Goal: Transaction & Acquisition: Purchase product/service

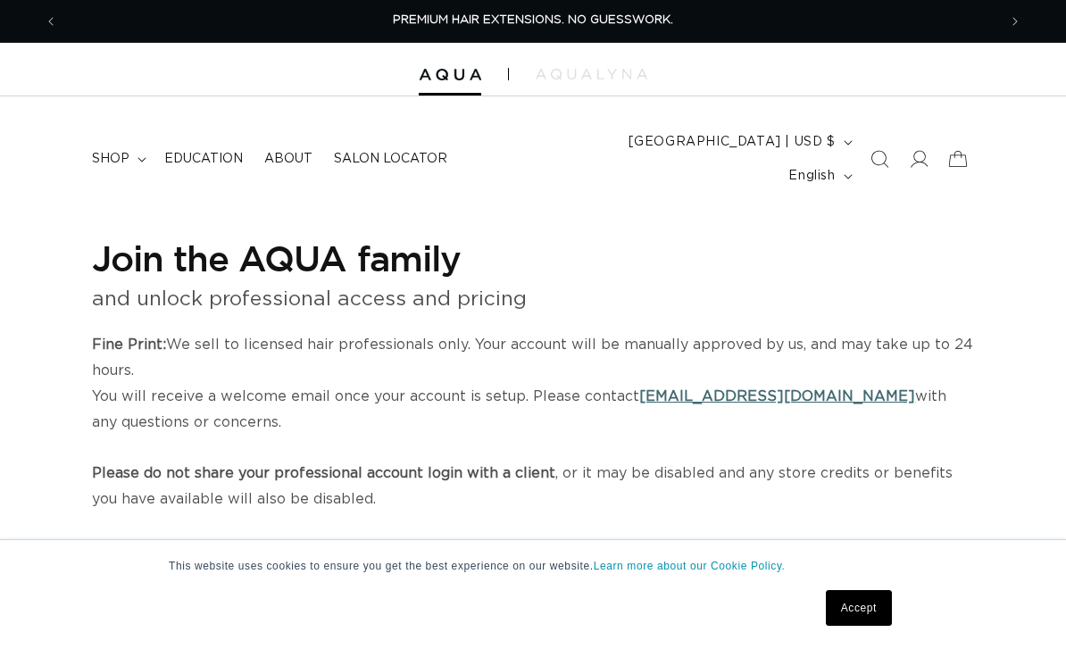
select select "US"
select select "[GEOGRAPHIC_DATA]"
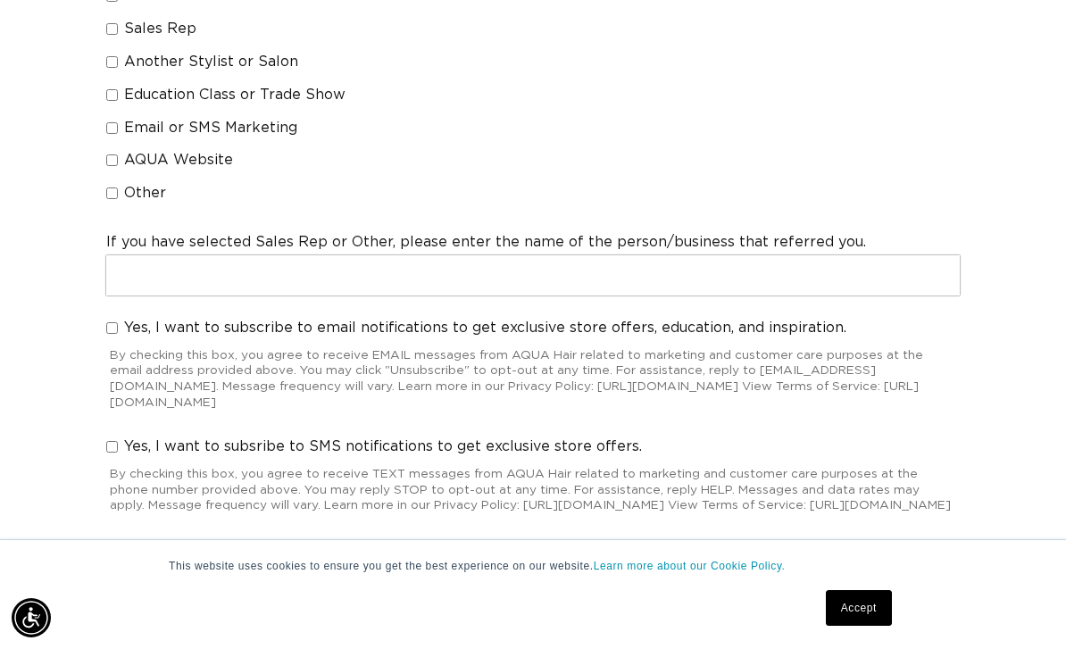
click at [882, 626] on link "Accept" at bounding box center [859, 608] width 66 height 36
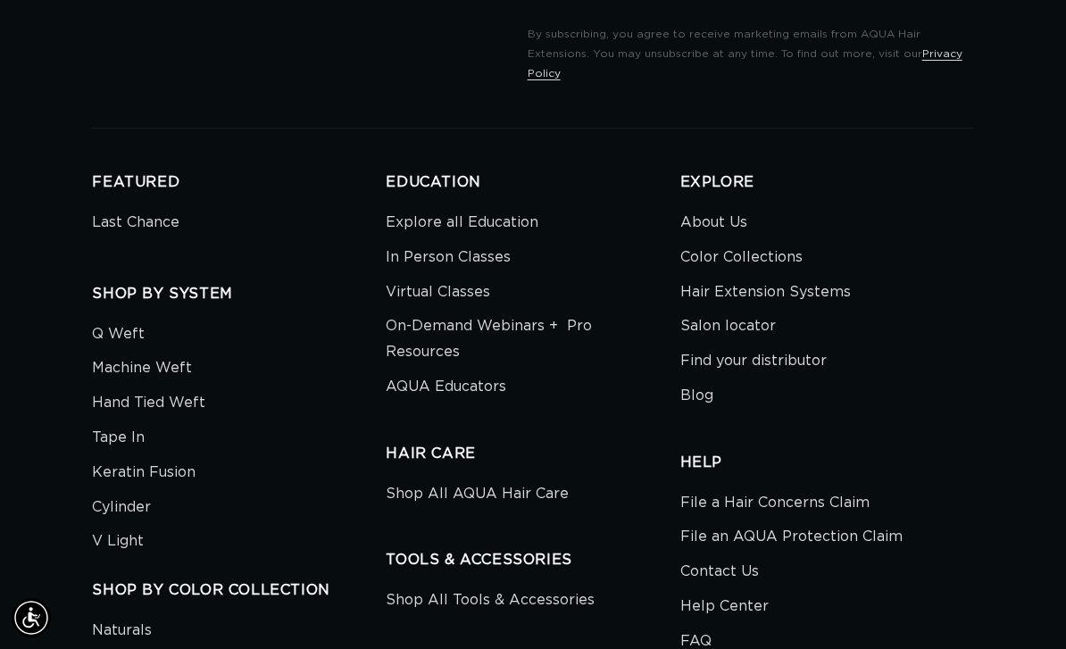
scroll to position [0, 1879]
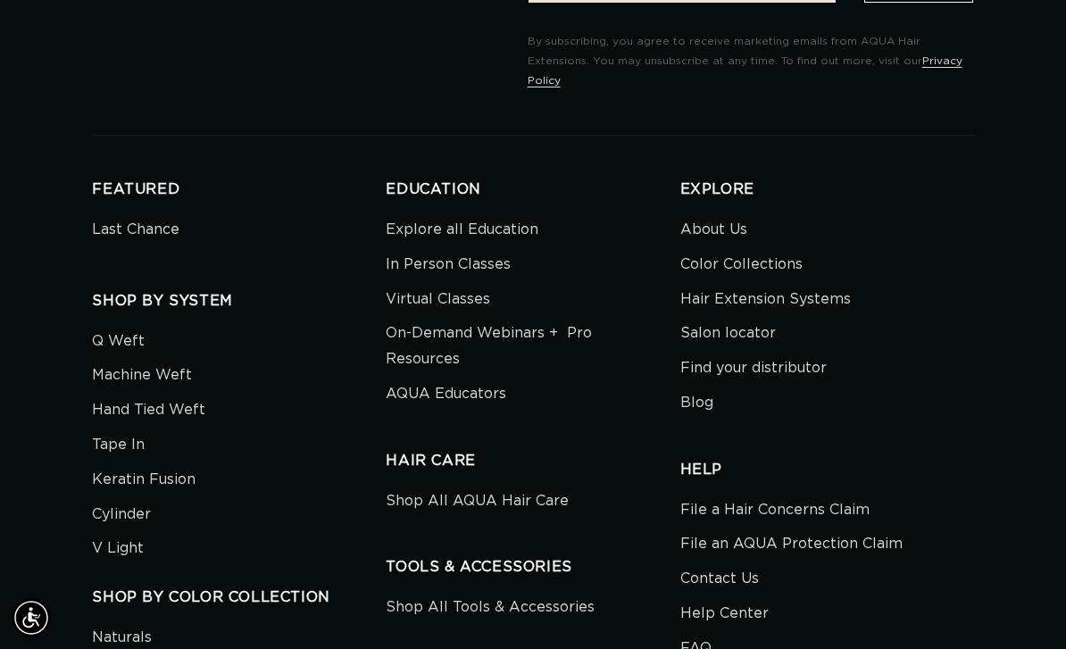
click at [948, 316] on li "Salon locator" at bounding box center [821, 333] width 280 height 35
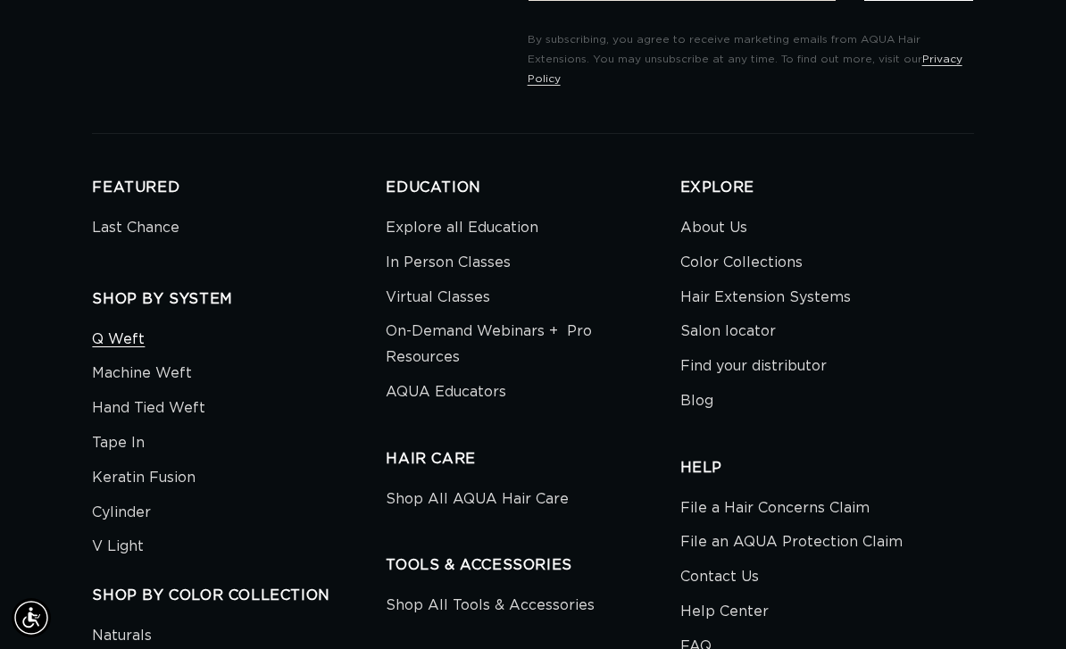
click at [112, 327] on link "Q Weft" at bounding box center [118, 342] width 53 height 30
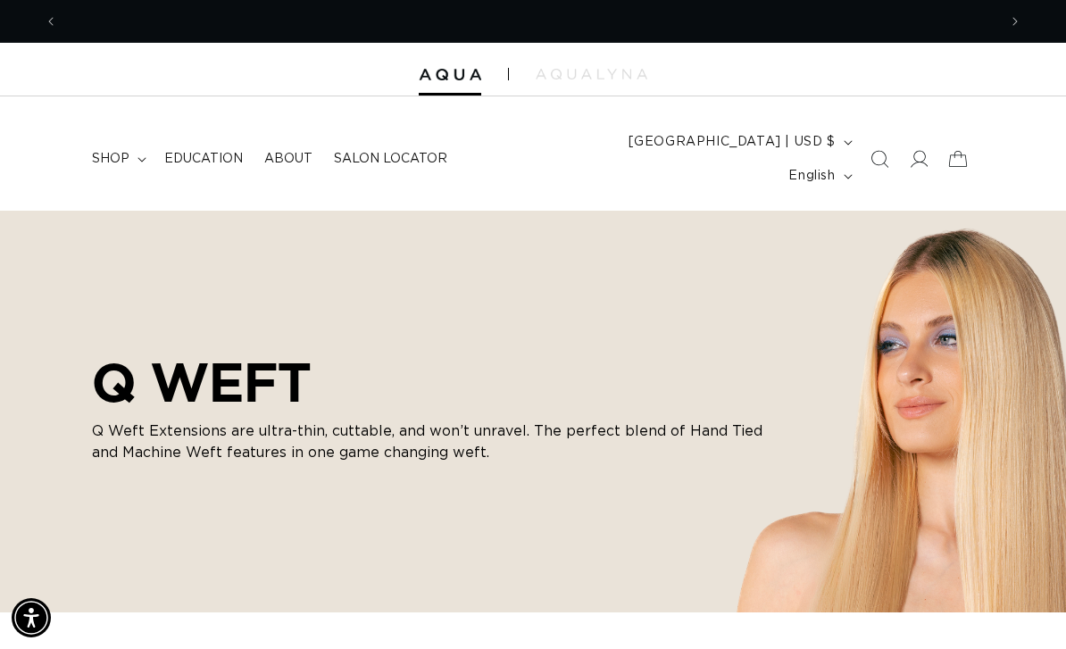
scroll to position [0, 940]
click at [139, 140] on summary "shop" at bounding box center [117, 159] width 72 height 38
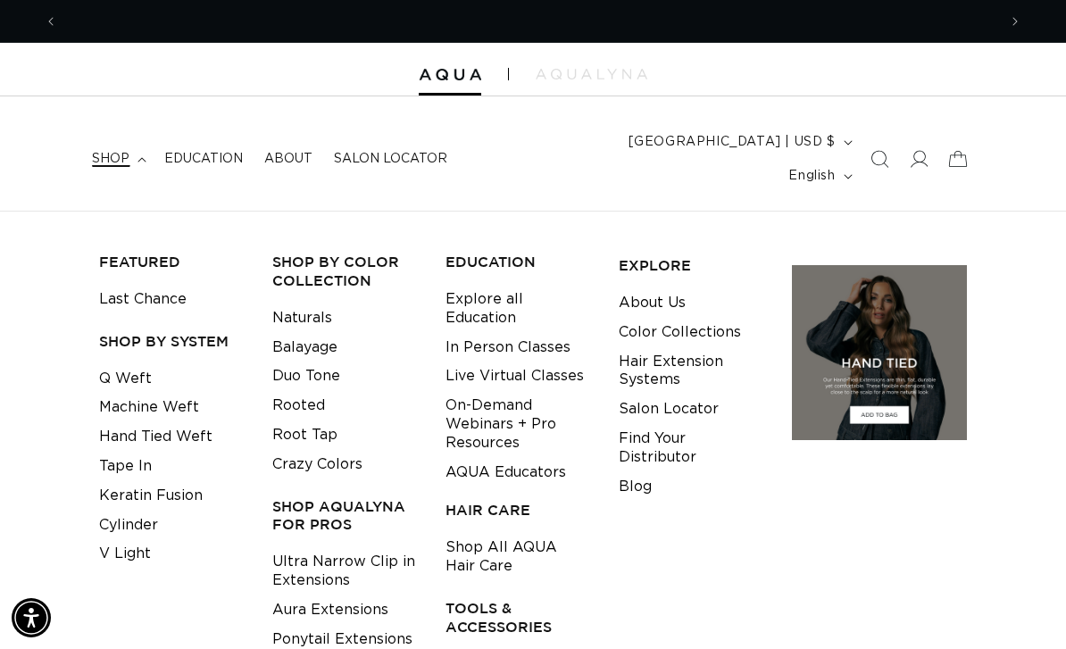
scroll to position [0, 1879]
click at [921, 150] on icon at bounding box center [918, 159] width 19 height 19
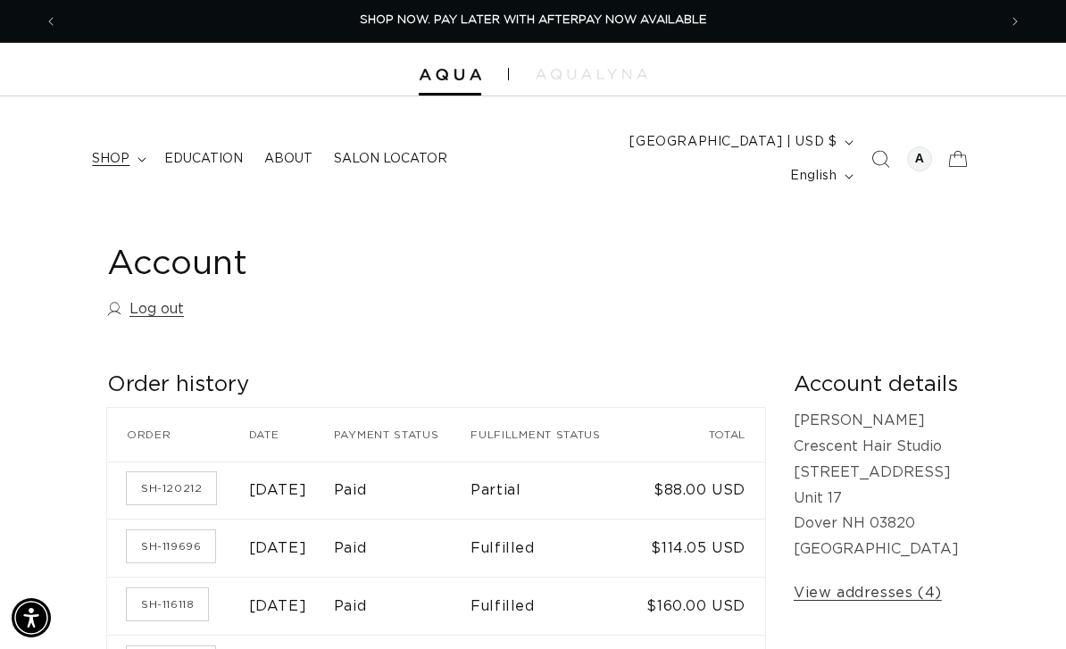
click at [126, 151] on span "shop" at bounding box center [111, 159] width 38 height 16
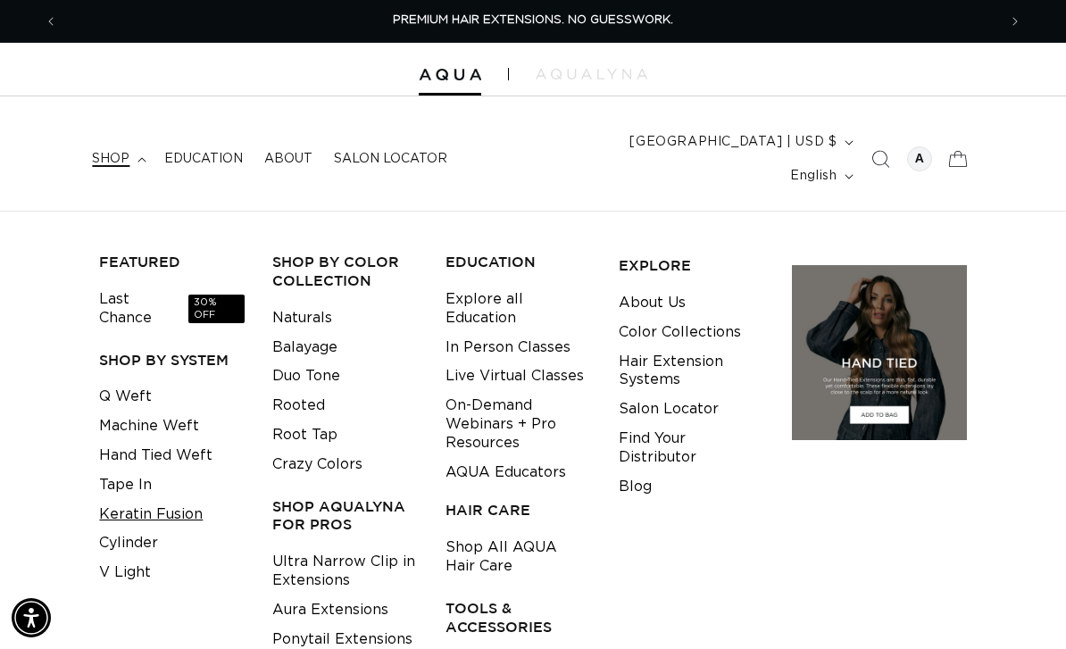
click at [177, 500] on link "Keratin Fusion" at bounding box center [151, 514] width 104 height 29
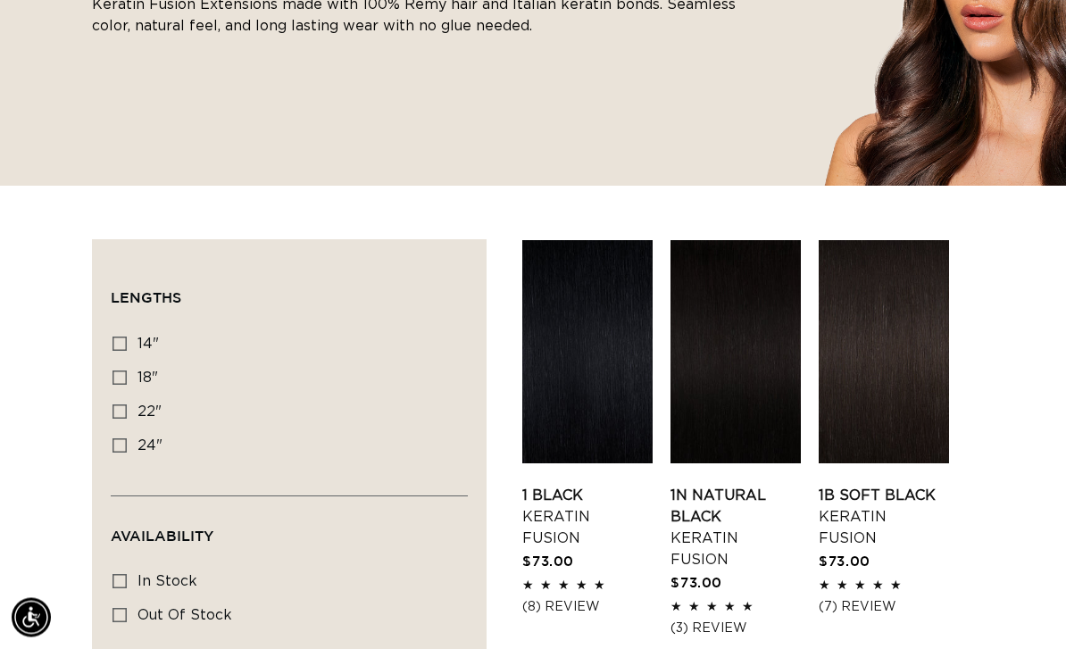
scroll to position [431, 0]
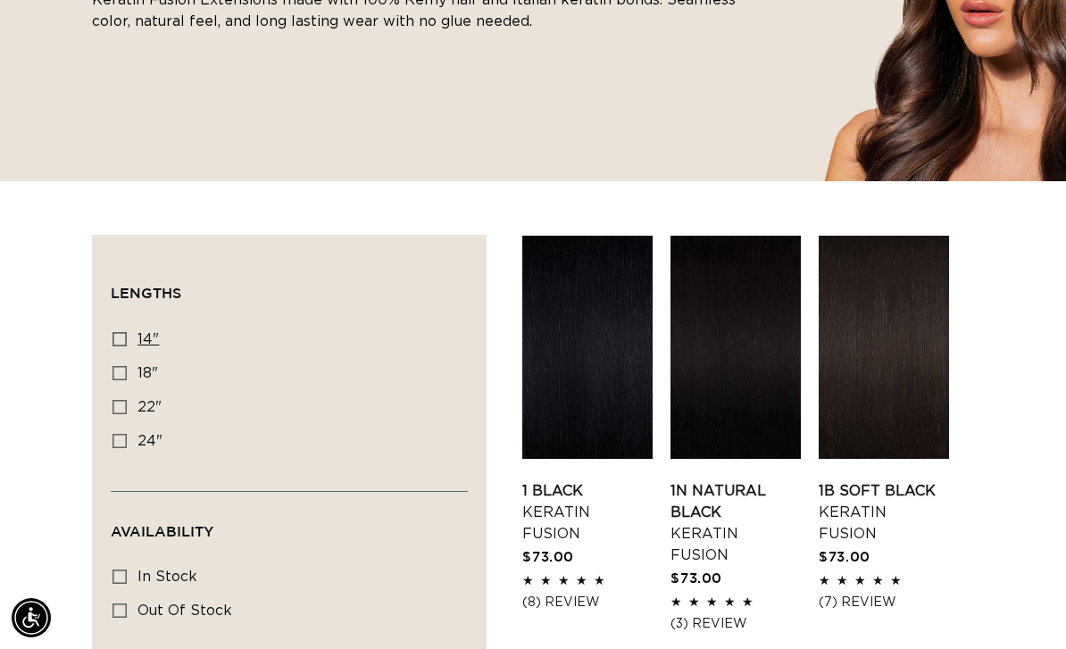
click at [125, 323] on label "14" 14" (20 products)" at bounding box center [284, 340] width 343 height 34
click at [125, 332] on input "14" 14" (20 products)" at bounding box center [120, 339] width 14 height 14
checkbox input "true"
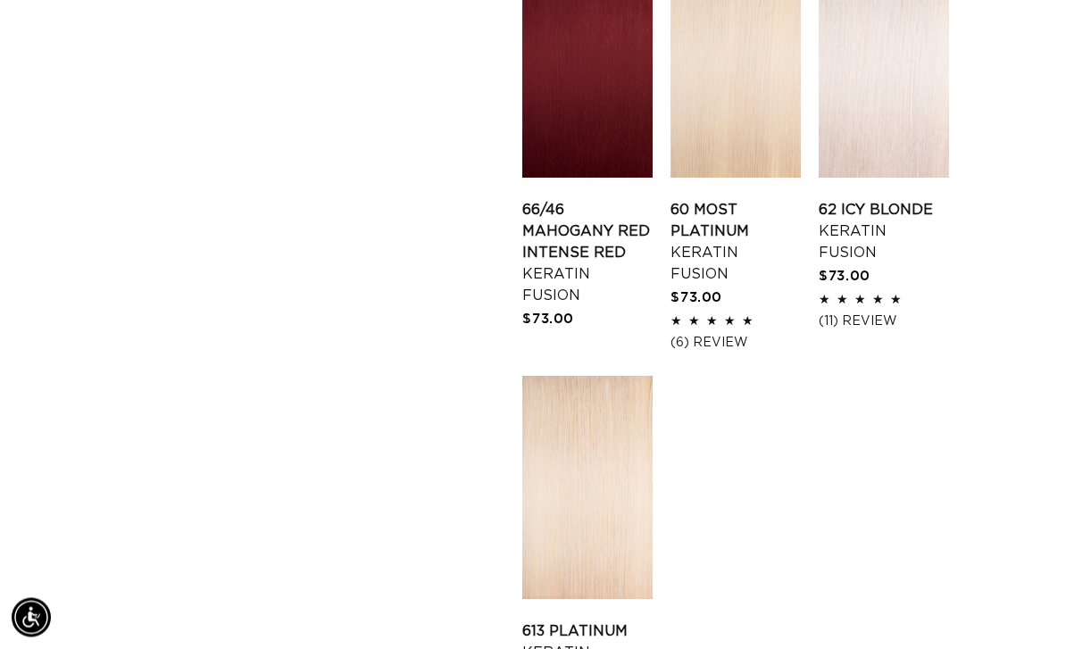
scroll to position [2423, 0]
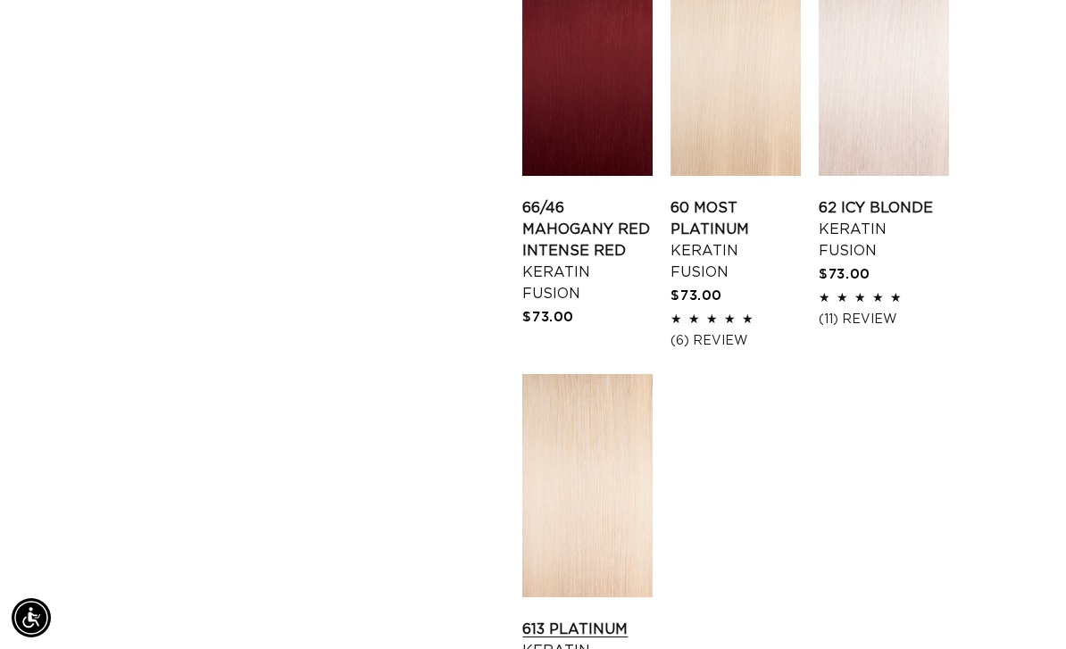
click at [596, 619] on link "613 Platinum Keratin Fusion" at bounding box center [587, 651] width 130 height 64
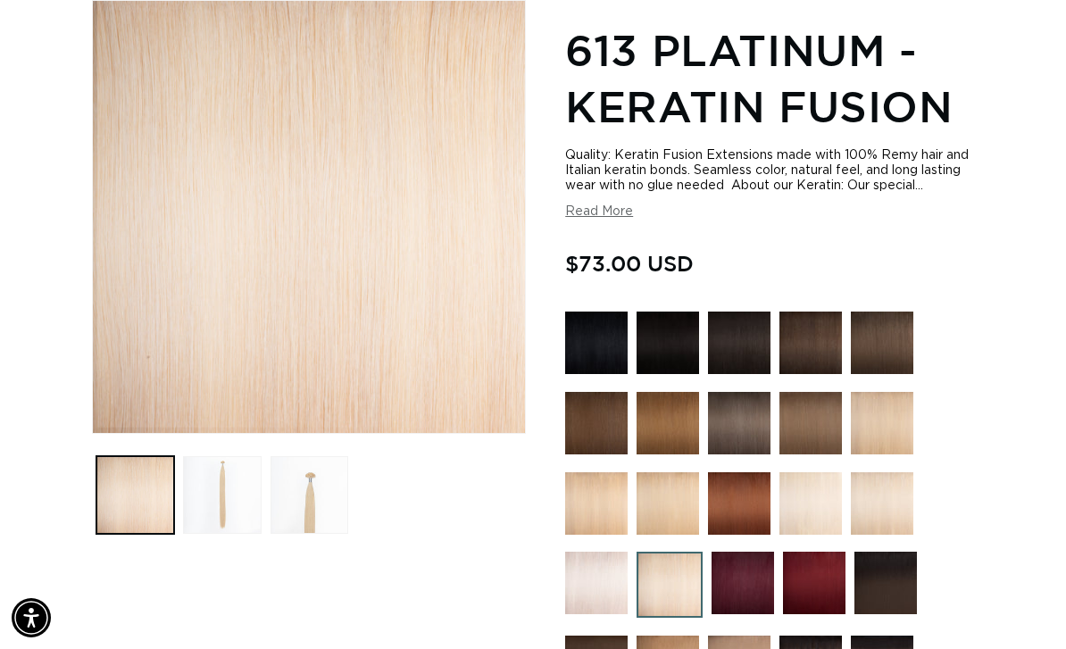
scroll to position [269, 0]
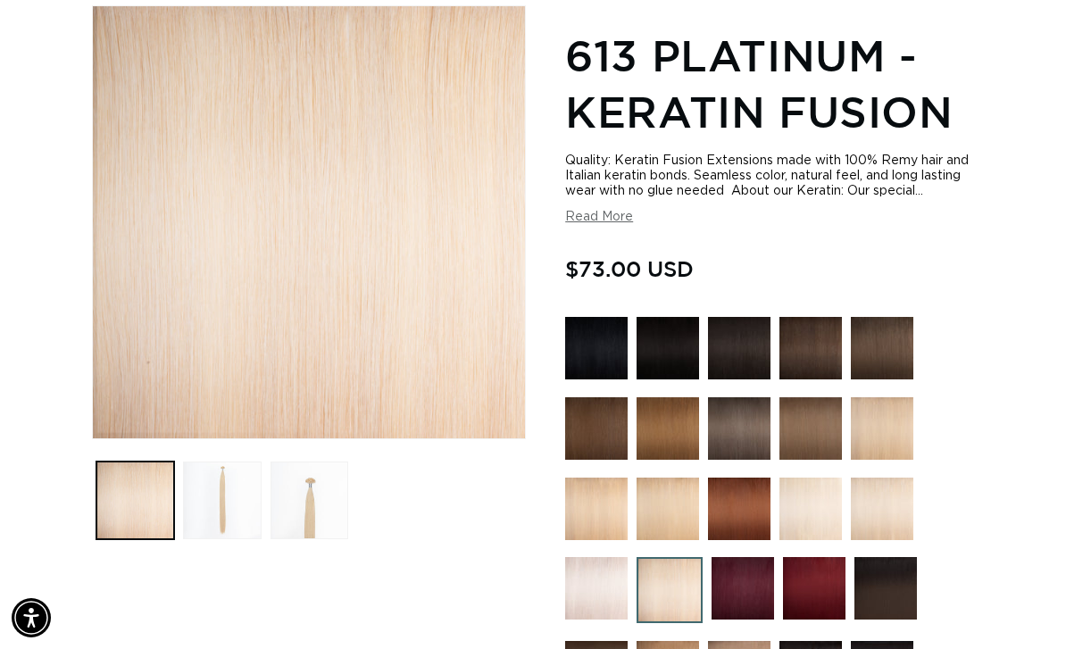
click at [613, 194] on div "Quality: Keratin Fusion Extensions made with 100% Remy hair and Italian keratin…" at bounding box center [769, 189] width 408 height 71
click at [612, 193] on div "Quality: Keratin Fusion Extensions made with 100% Remy hair and Italian keratin…" at bounding box center [769, 189] width 408 height 71
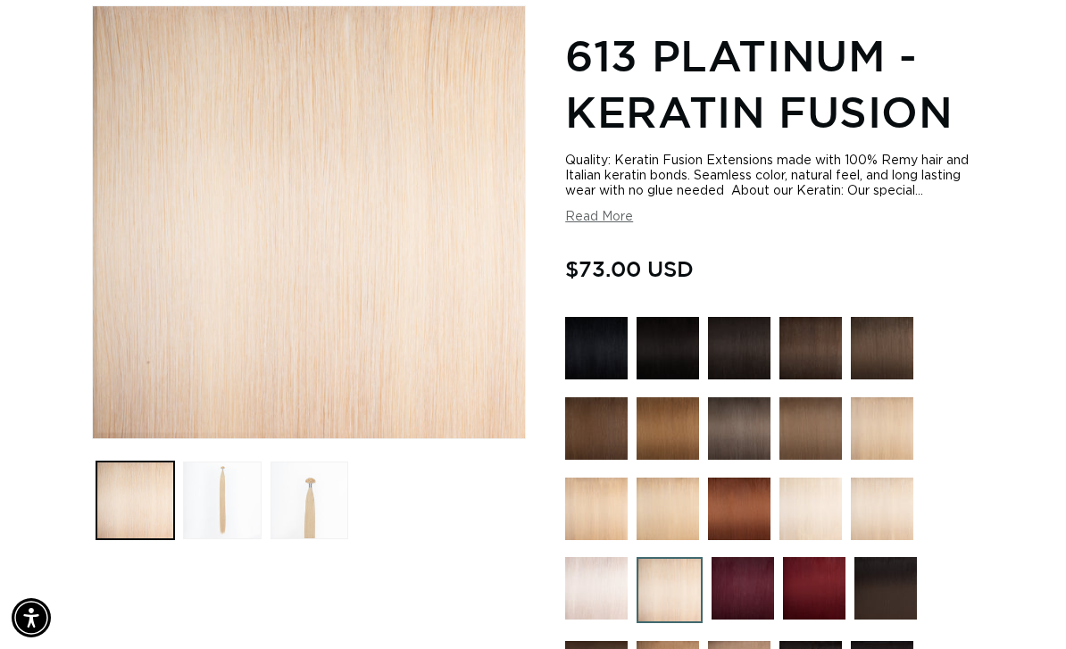
click at [608, 210] on button "Read More" at bounding box center [599, 217] width 68 height 15
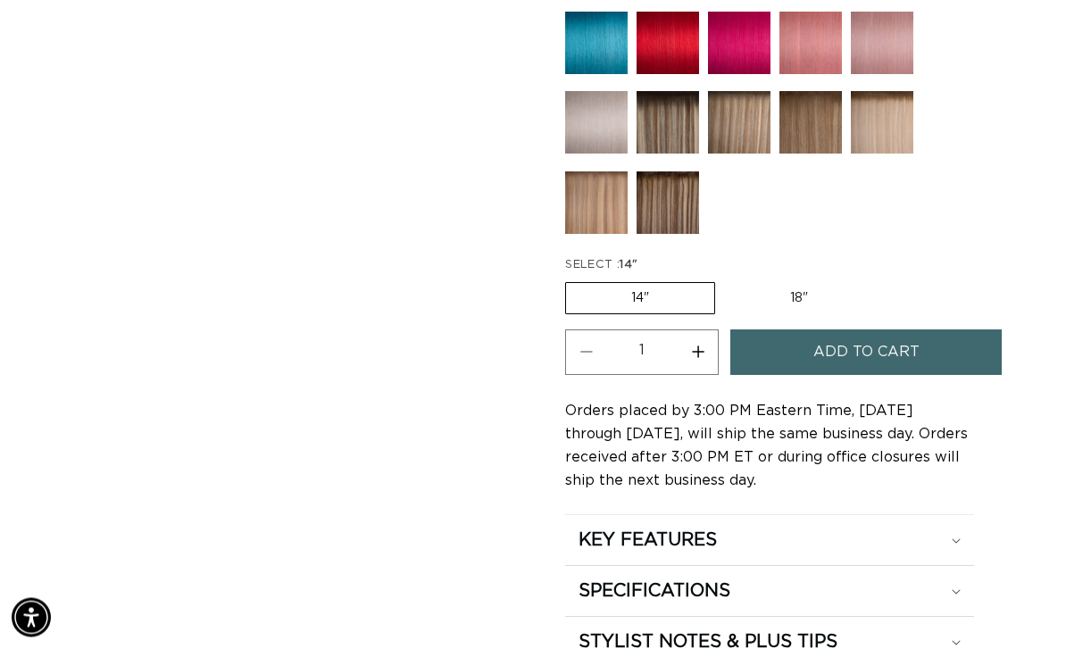
scroll to position [1565, 0]
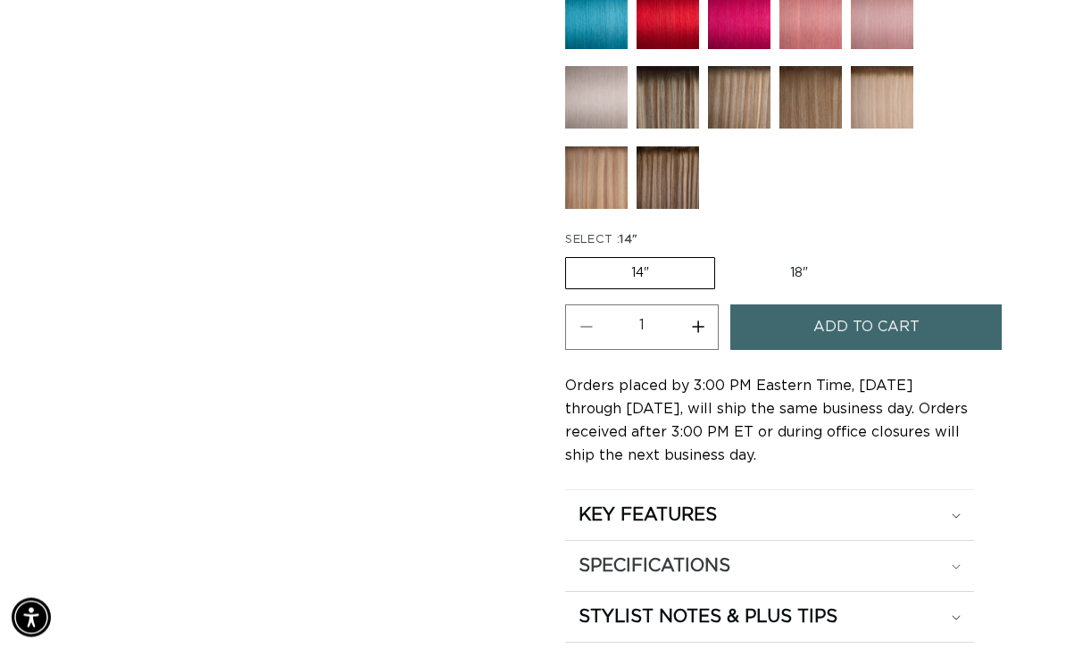
click at [969, 537] on summary "SPECIFICATIONS" at bounding box center [769, 516] width 408 height 50
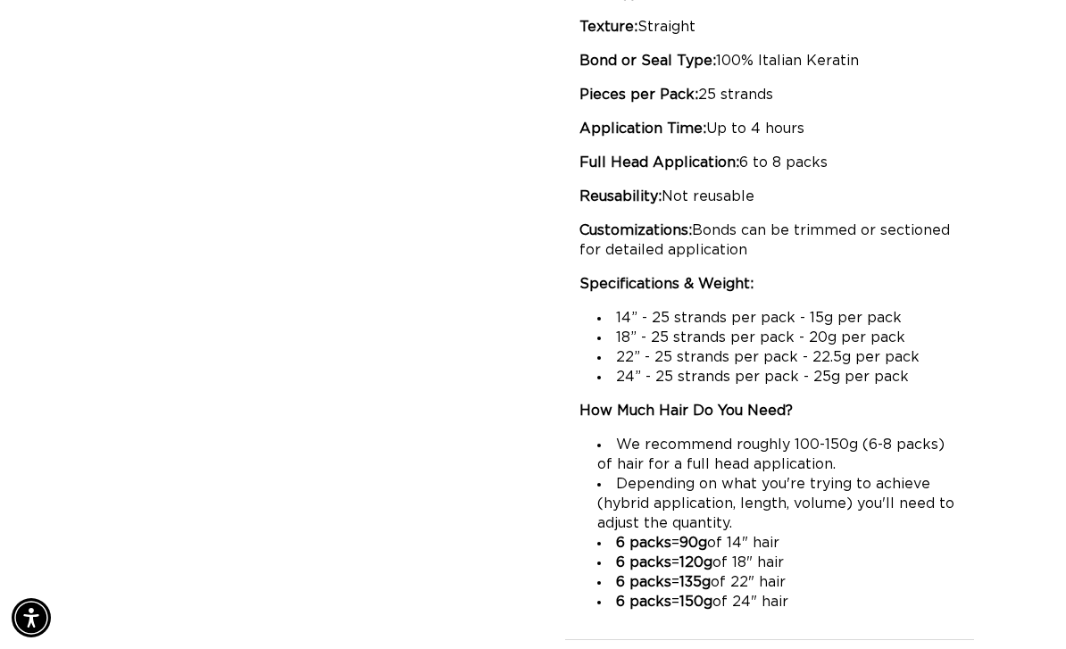
scroll to position [0, 0]
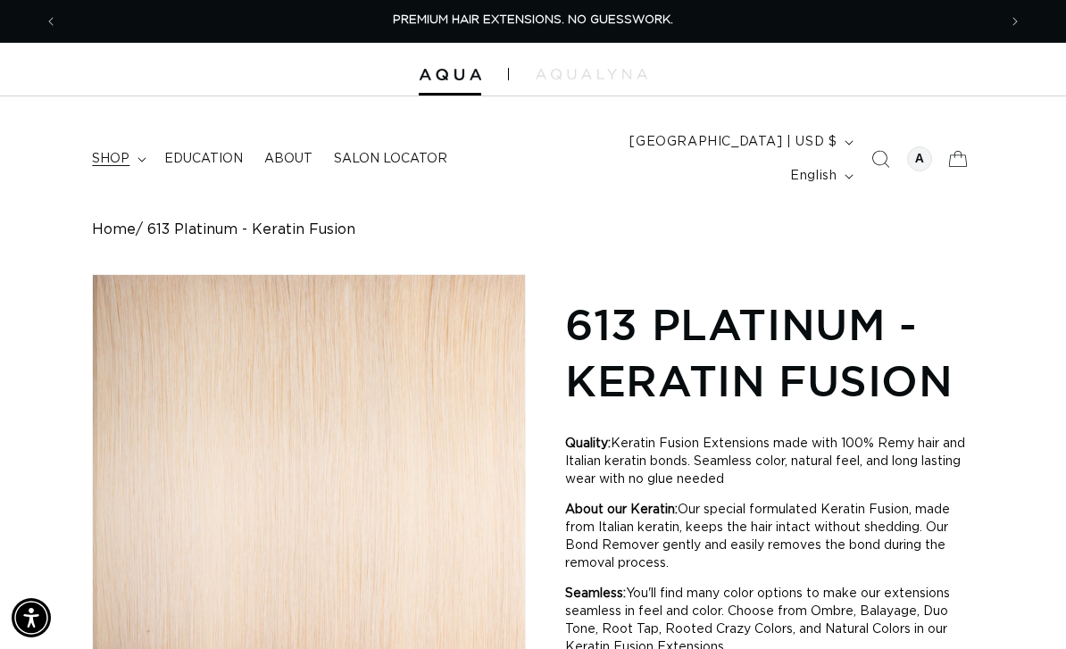
click at [110, 161] on summary "shop" at bounding box center [117, 159] width 72 height 38
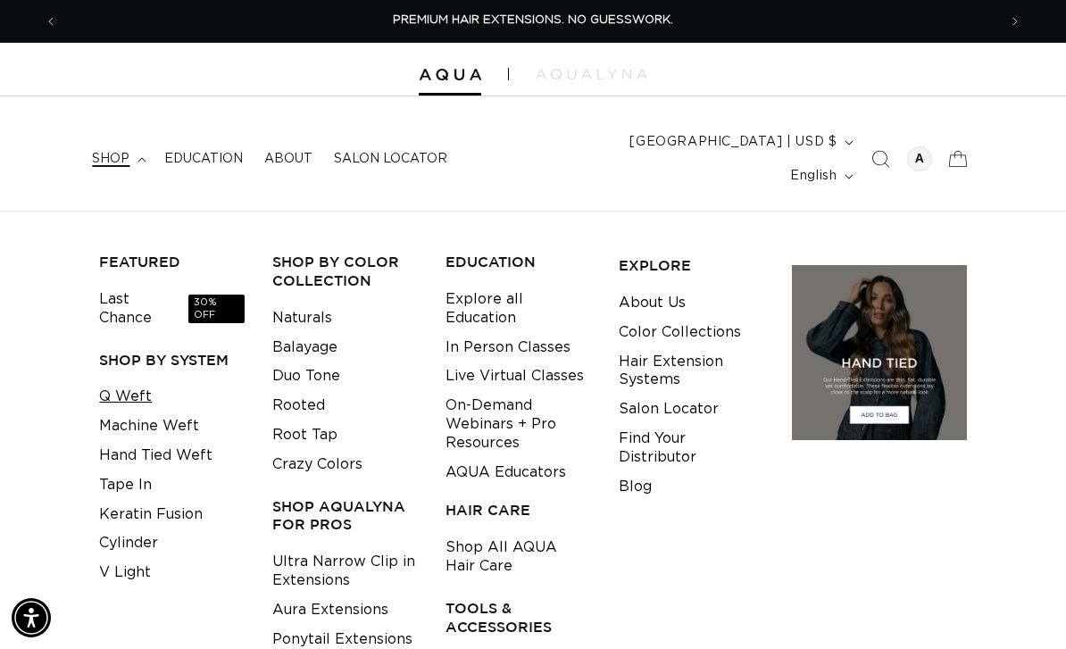
click at [139, 382] on link "Q Weft" at bounding box center [125, 396] width 53 height 29
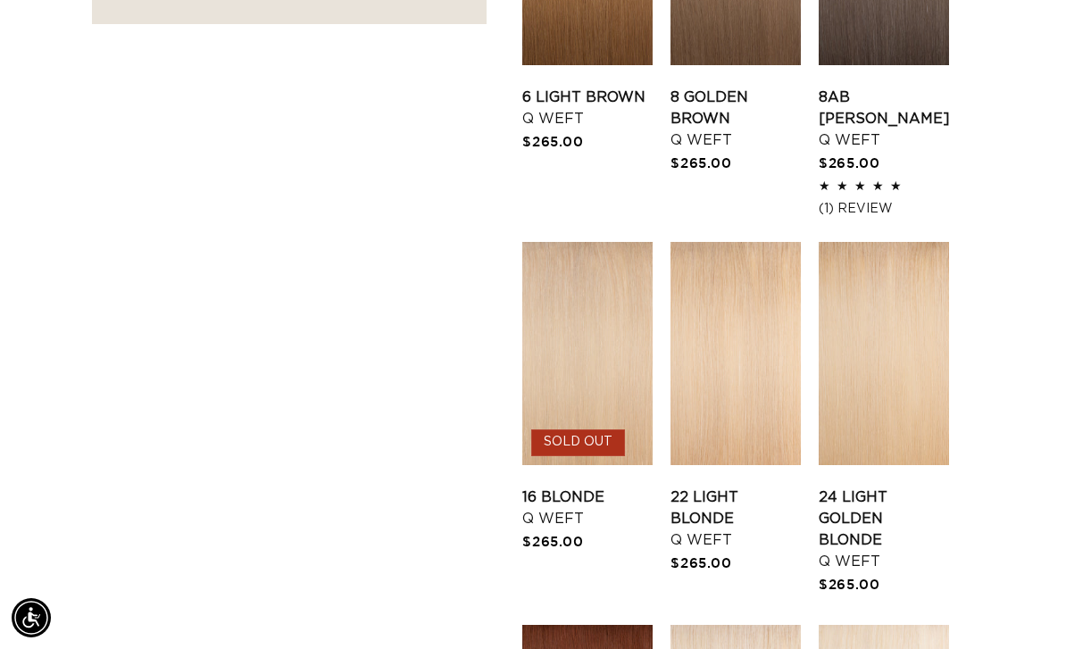
scroll to position [1628, 0]
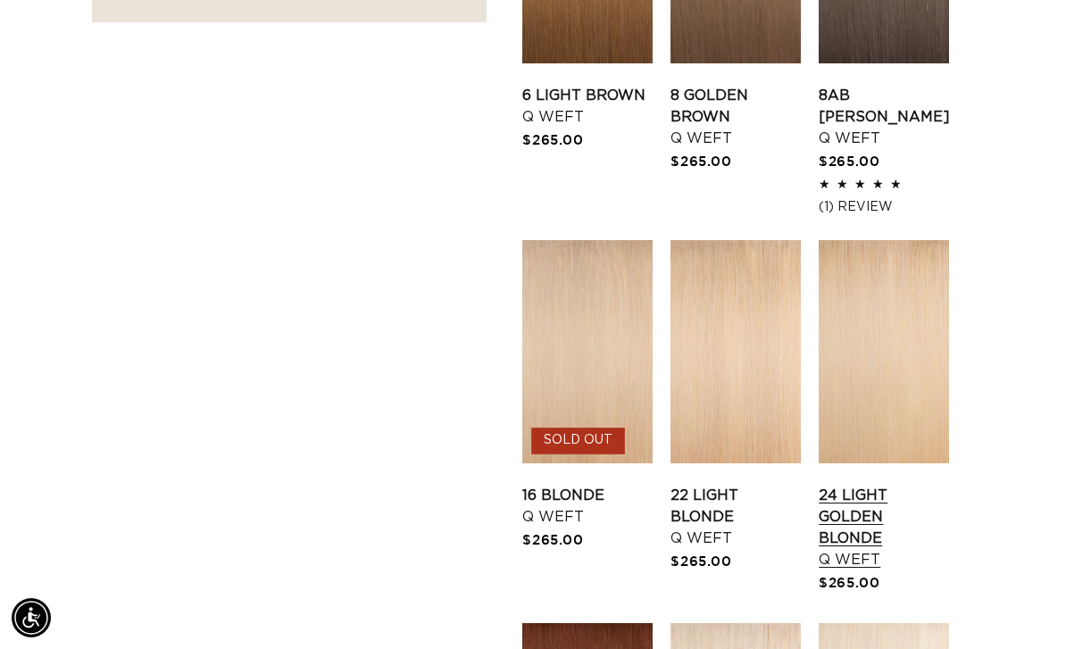
click at [914, 485] on link "24 Light Golden Blonde Q Weft" at bounding box center [884, 528] width 130 height 86
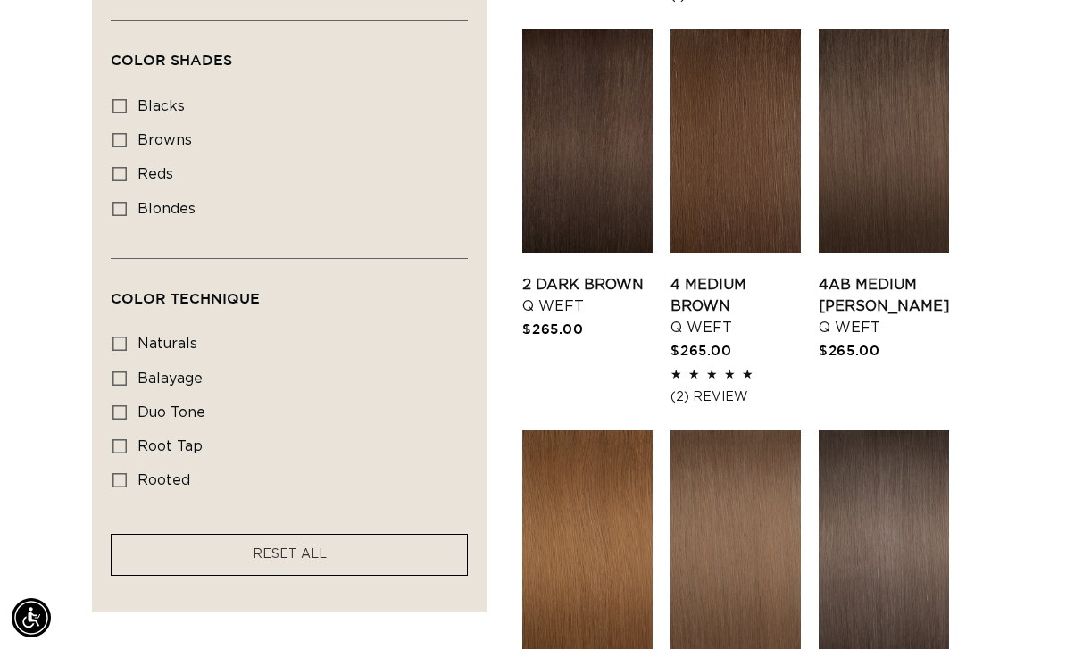
scroll to position [0, 940]
click at [127, 405] on icon at bounding box center [120, 412] width 14 height 14
click at [127, 405] on input "duo tone duo tone (5 products)" at bounding box center [120, 412] width 14 height 14
checkbox input "true"
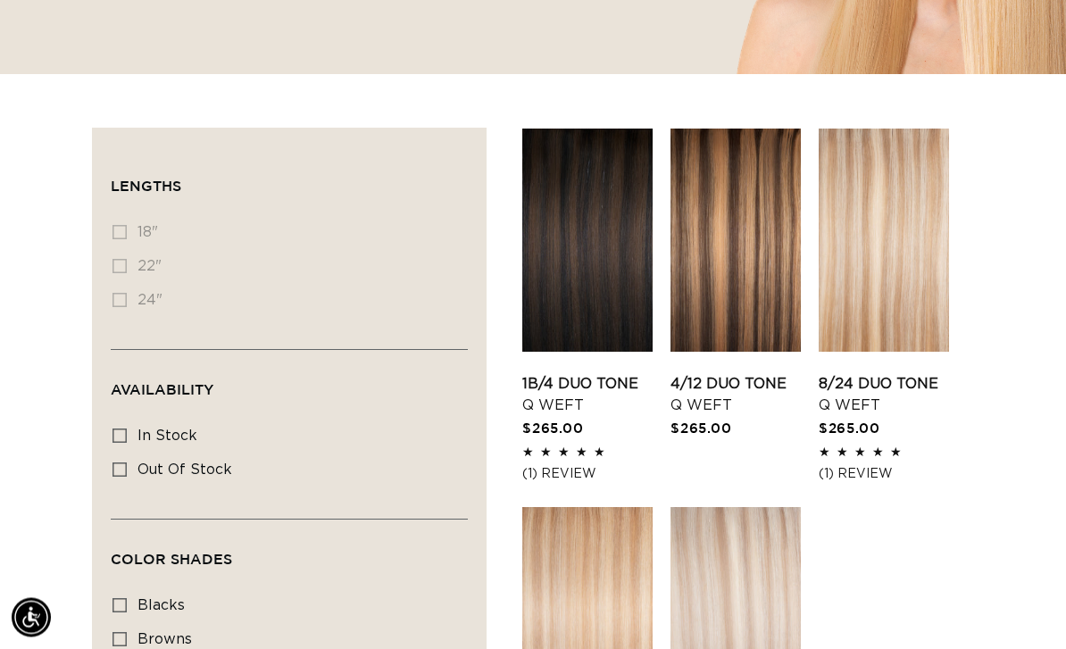
scroll to position [503, 0]
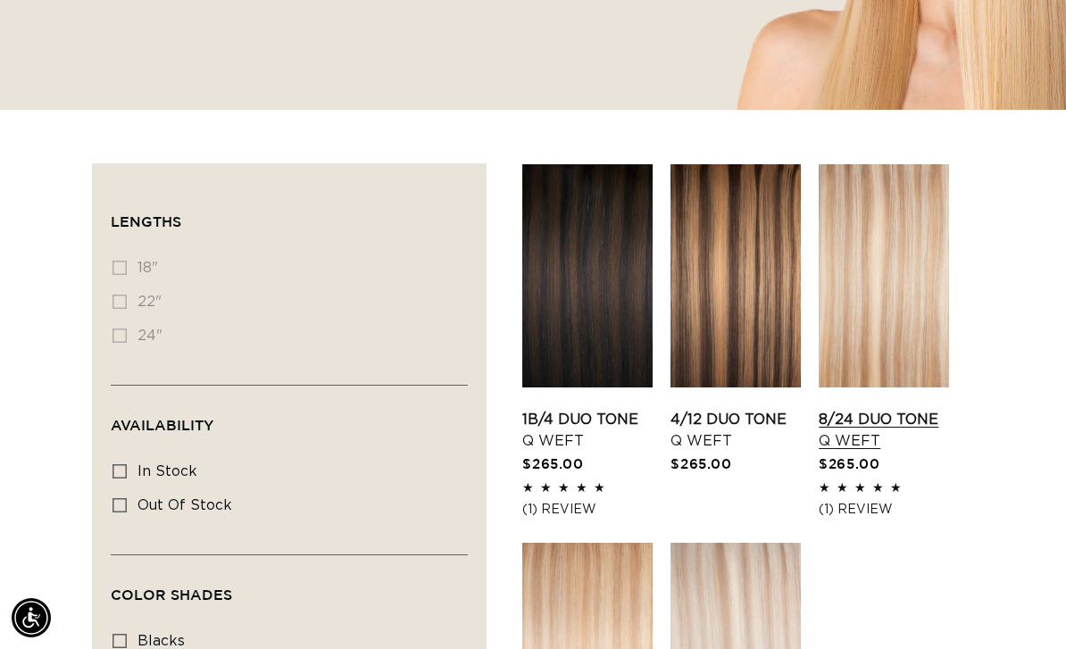
click at [902, 409] on link "8/24 Duo Tone Q Weft" at bounding box center [884, 430] width 130 height 43
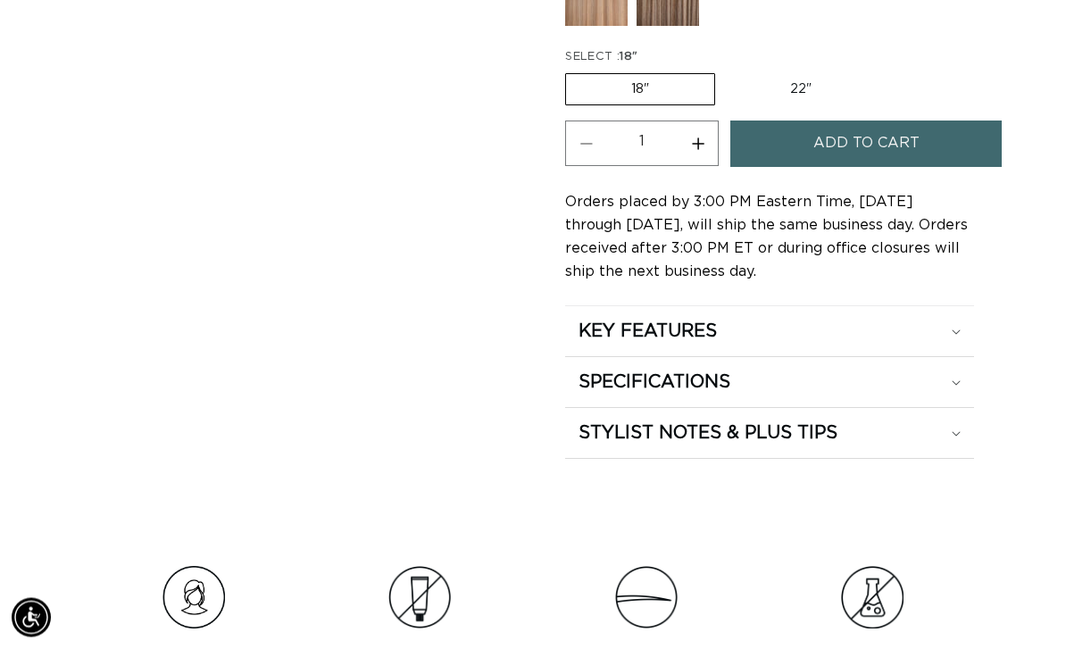
scroll to position [1243, 0]
click at [951, 343] on div "SPECIFICATIONS" at bounding box center [769, 331] width 381 height 23
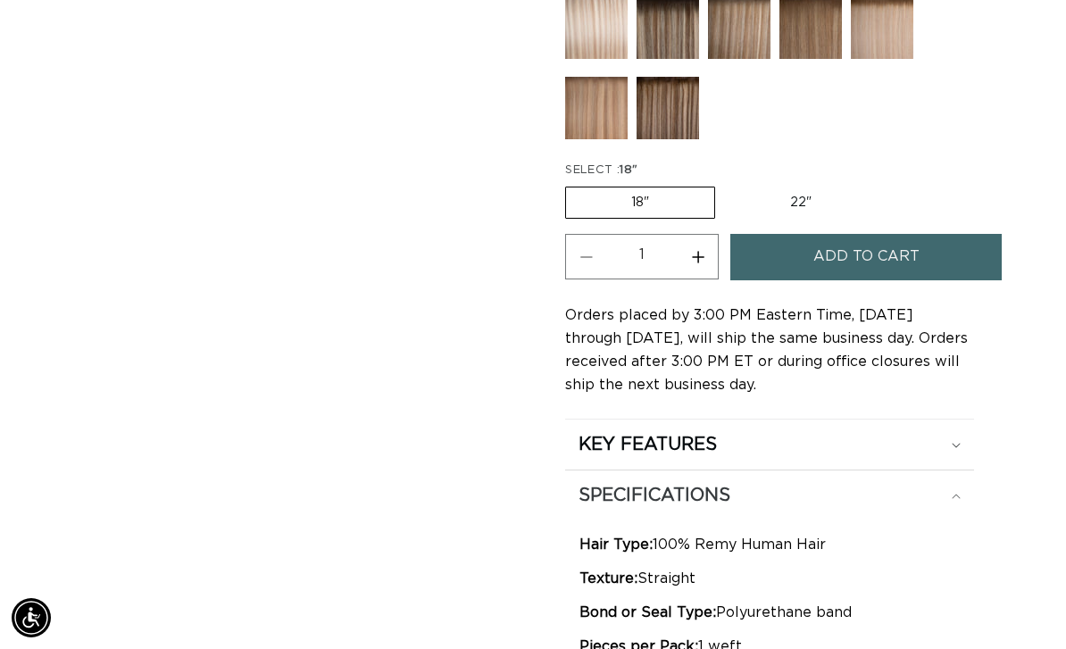
scroll to position [0, 940]
click at [688, 188] on label "18" Variant sold out or unavailable" at bounding box center [640, 203] width 150 height 32
click at [571, 184] on input "18" Variant sold out or unavailable" at bounding box center [570, 183] width 1 height 1
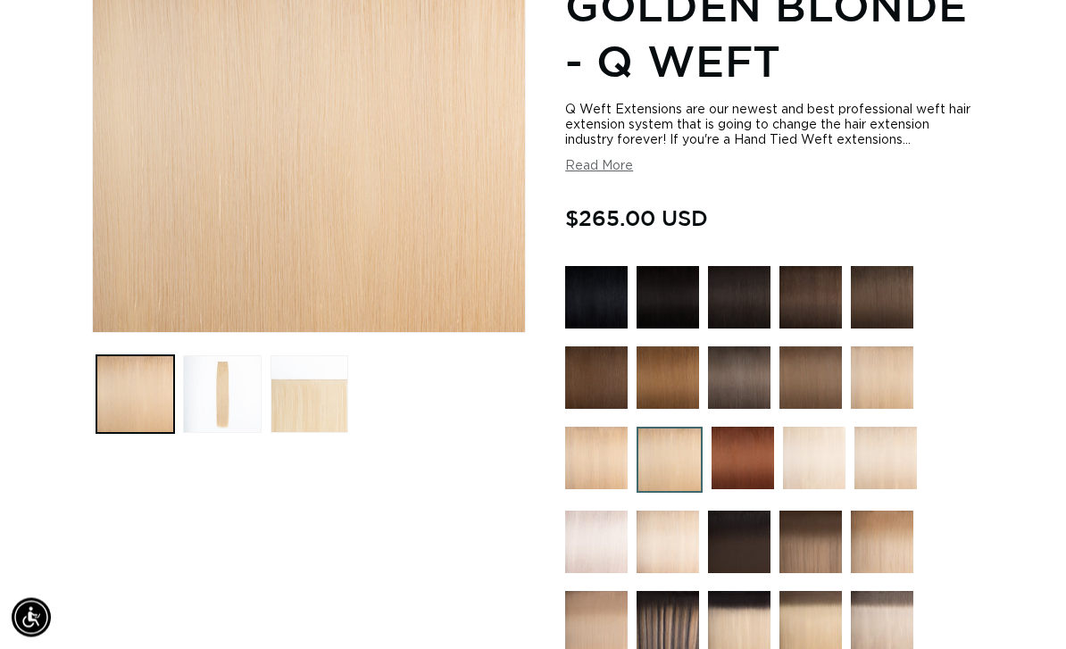
scroll to position [0, 0]
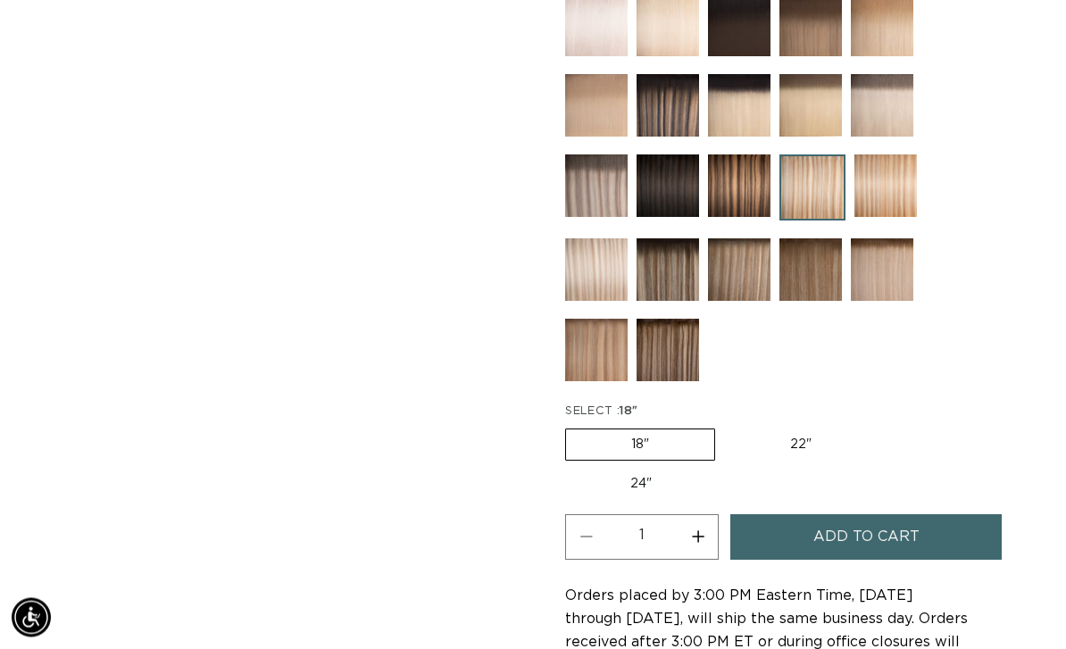
scroll to position [920, 0]
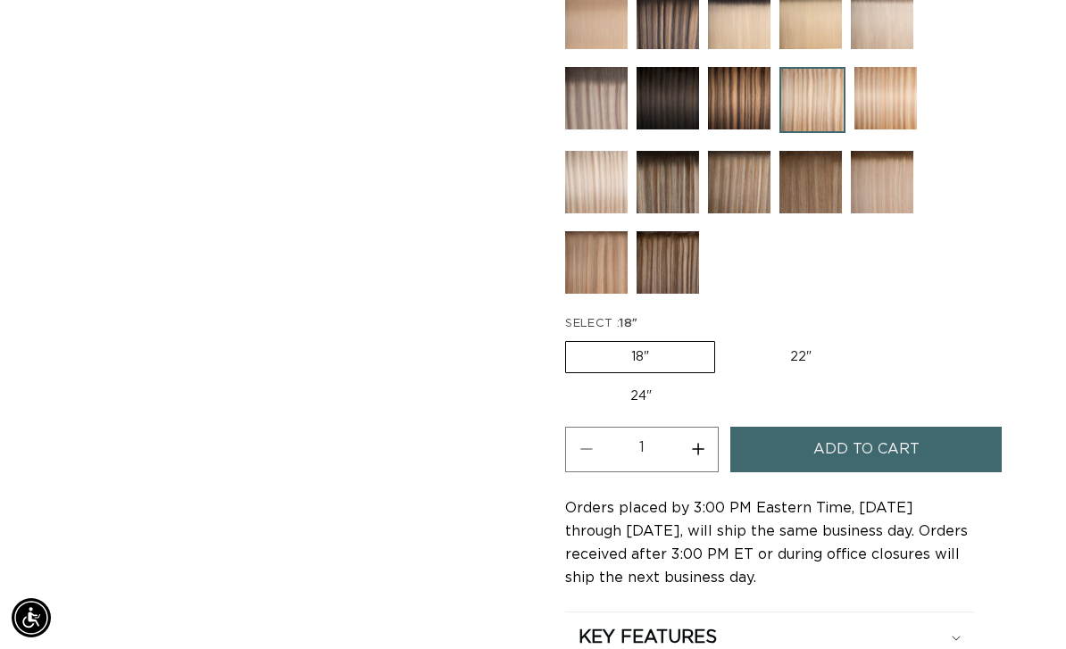
click at [668, 343] on label "18" Variant sold out or unavailable" at bounding box center [640, 357] width 150 height 32
click at [571, 338] on input "18" Variant sold out or unavailable" at bounding box center [570, 338] width 1 height 1
click at [900, 446] on span "Add to cart" at bounding box center [867, 450] width 106 height 46
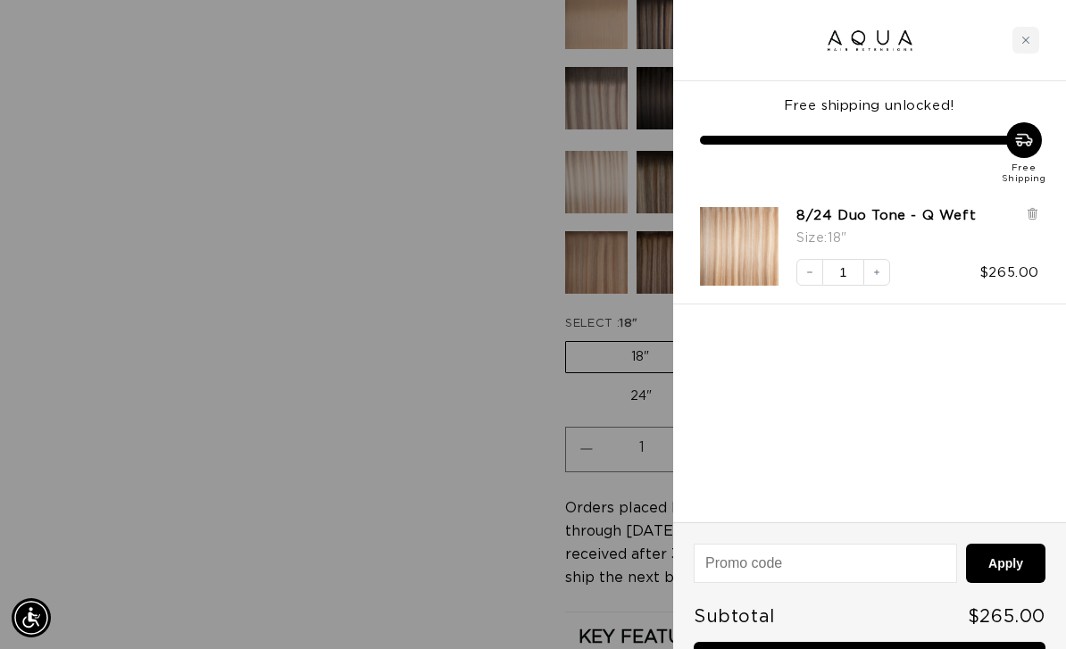
click at [348, 541] on div at bounding box center [533, 324] width 1066 height 649
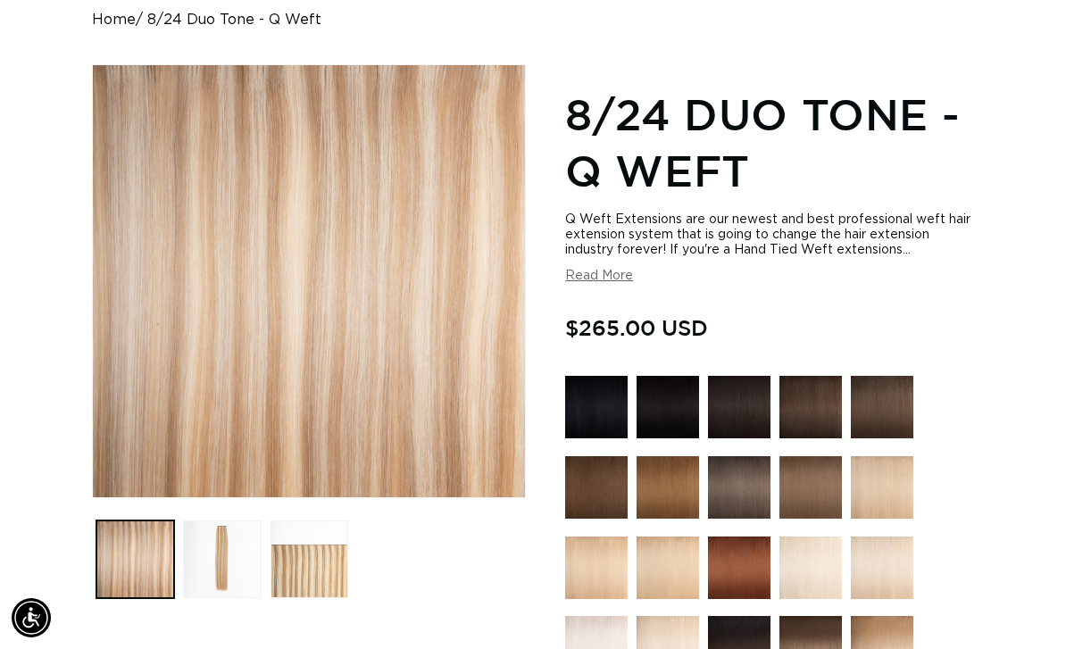
scroll to position [0, 0]
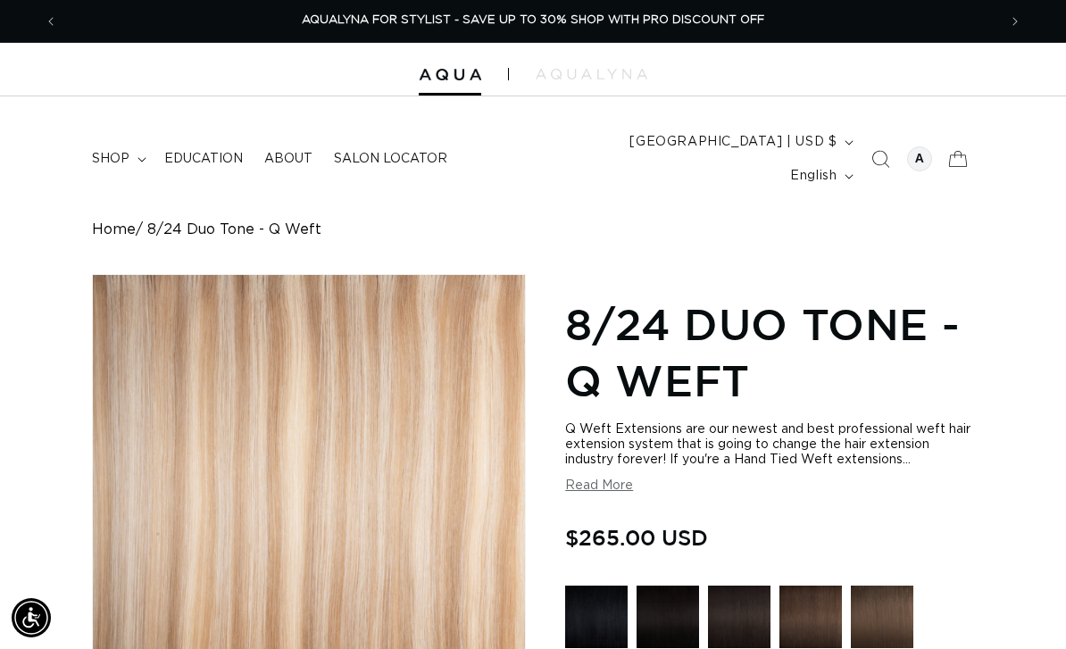
click at [923, 149] on div at bounding box center [919, 158] width 25 height 25
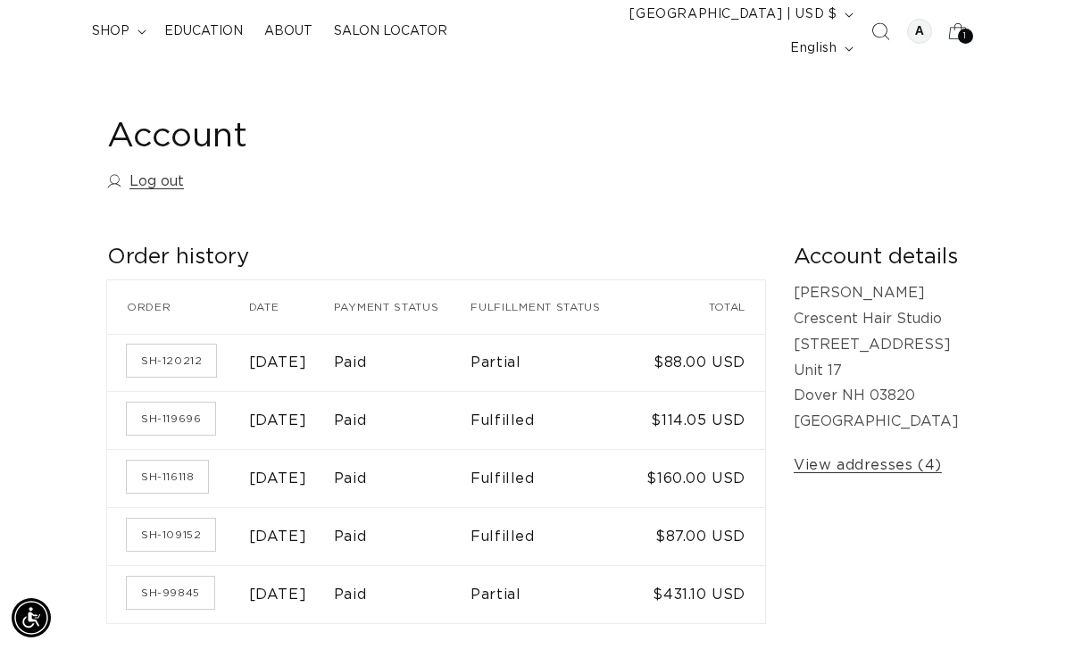
scroll to position [131, 0]
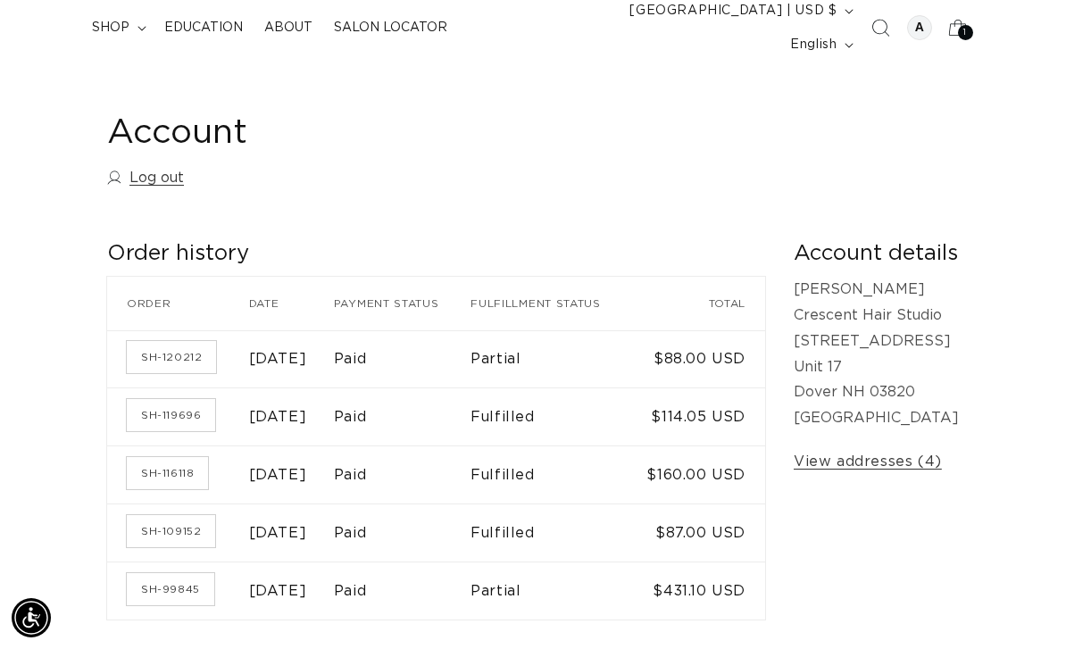
click at [192, 349] on link "SH-120212" at bounding box center [171, 357] width 89 height 32
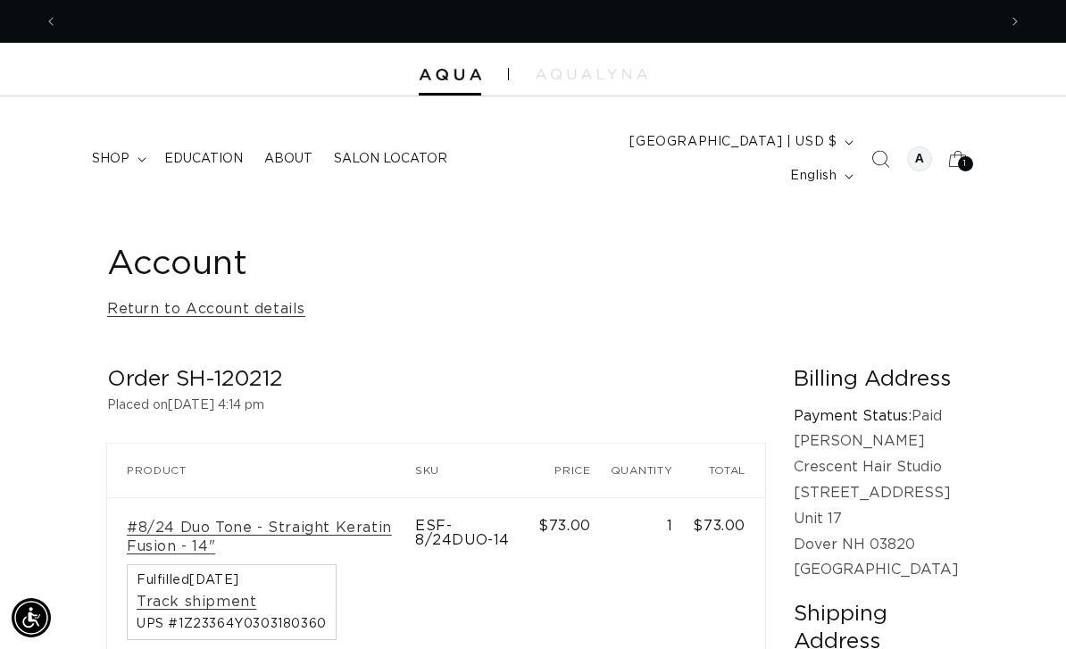
scroll to position [0, 940]
click at [116, 151] on span "shop" at bounding box center [111, 159] width 38 height 16
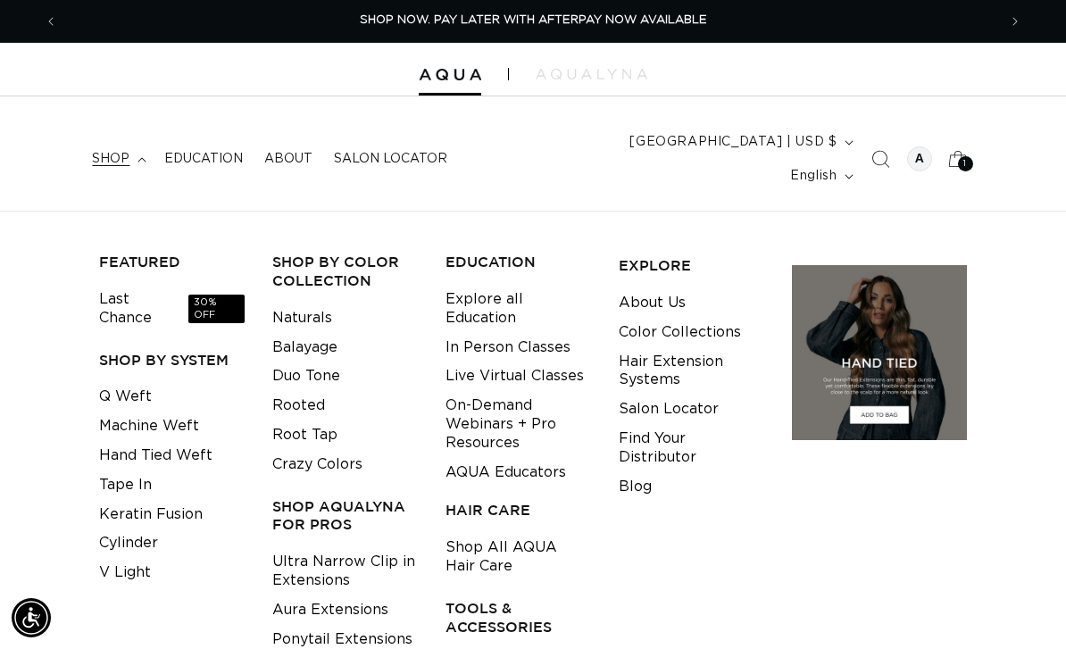
click at [145, 382] on link "Q Weft" at bounding box center [125, 396] width 53 height 29
